Goal: Check status

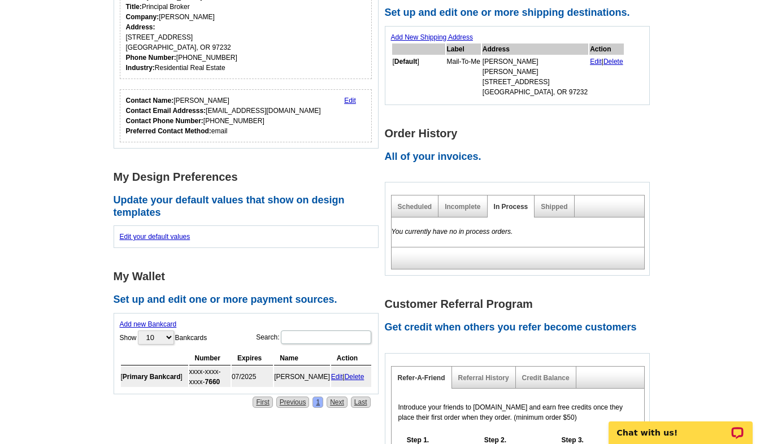
scroll to position [295, 0]
click at [552, 202] on div "Shipped" at bounding box center [555, 206] width 40 height 22
click at [553, 207] on link "Shipped" at bounding box center [554, 206] width 27 height 8
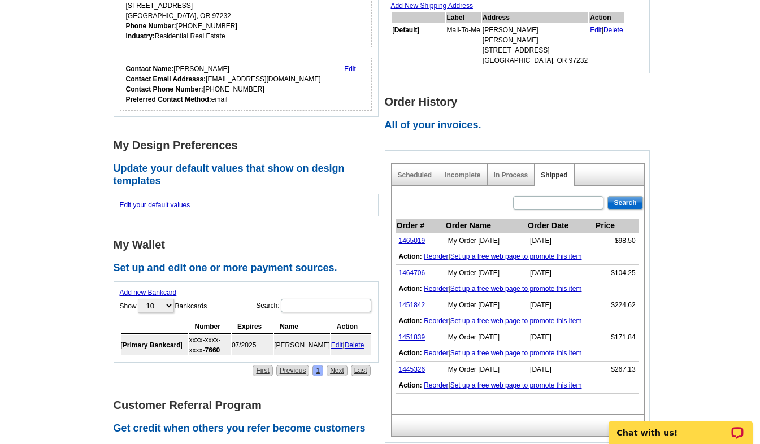
scroll to position [331, 0]
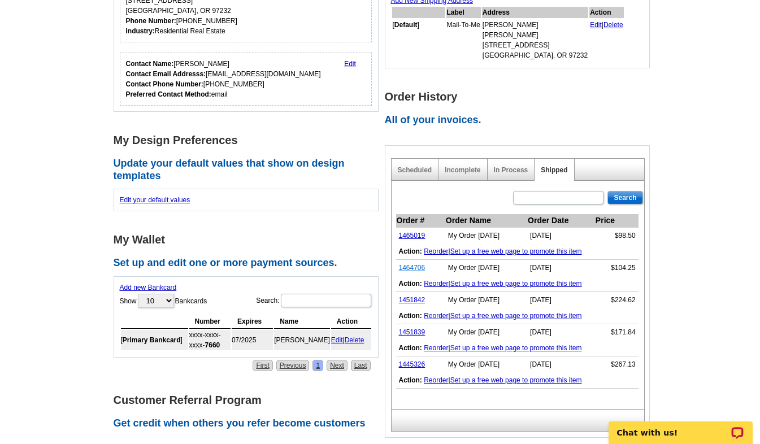
click at [418, 270] on link "1464706" at bounding box center [412, 268] width 27 height 8
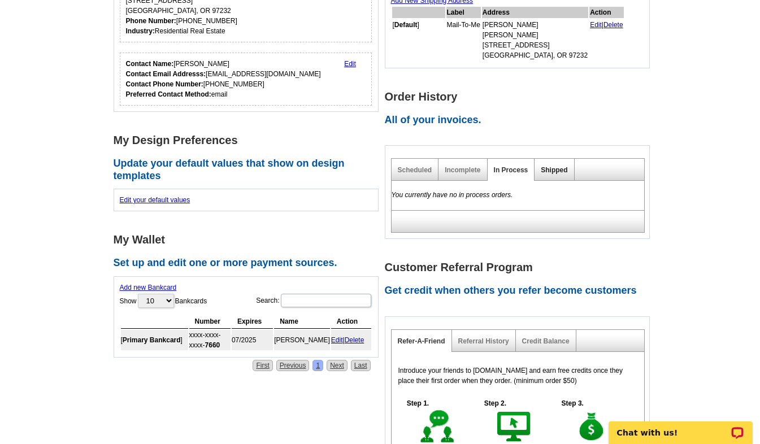
click at [553, 170] on link "Shipped" at bounding box center [554, 170] width 27 height 8
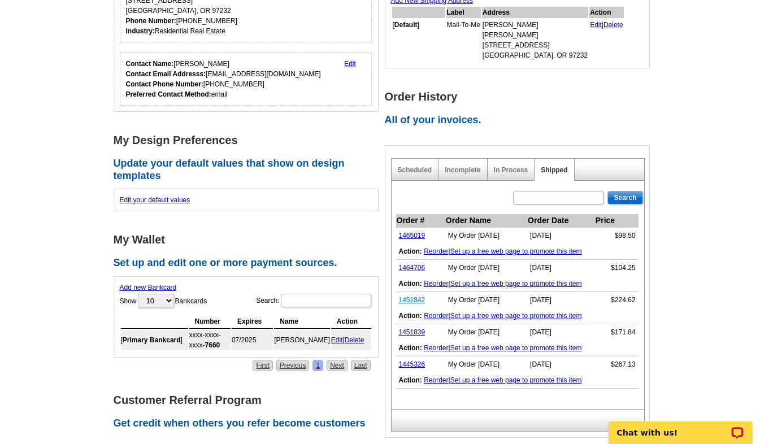
click at [414, 302] on link "1451842" at bounding box center [412, 300] width 27 height 8
